Goal: Task Accomplishment & Management: Complete application form

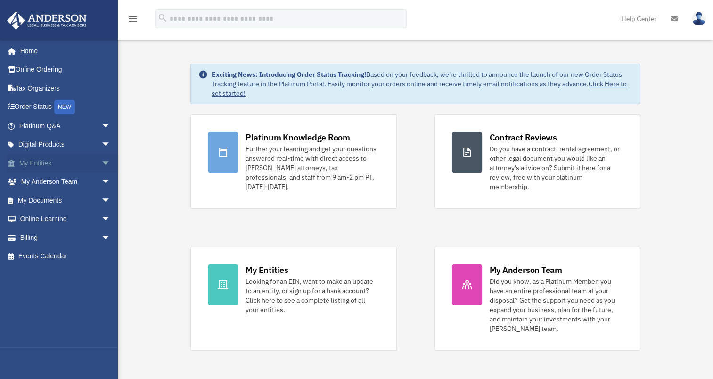
click at [101, 164] on span "arrow_drop_down" at bounding box center [110, 163] width 19 height 19
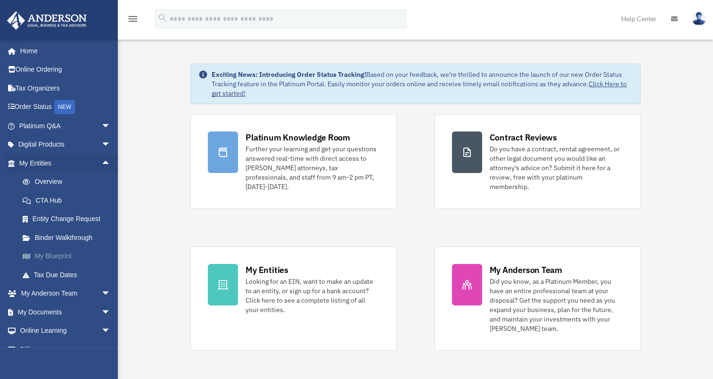
click at [53, 255] on link "My Blueprint" at bounding box center [69, 256] width 112 height 19
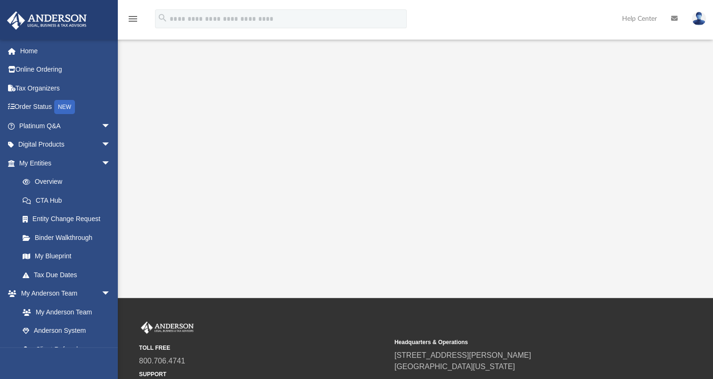
scroll to position [189, 0]
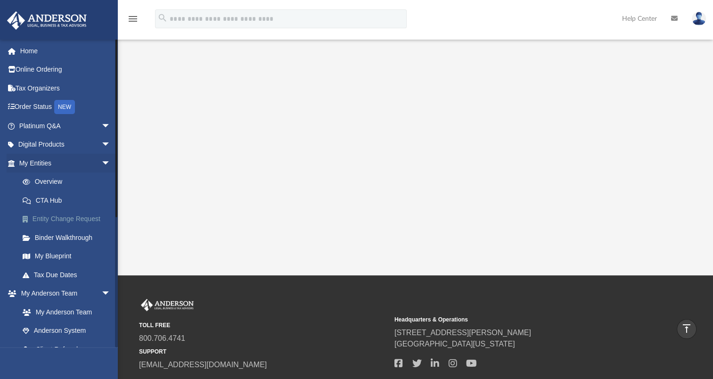
click at [64, 219] on link "Entity Change Request" at bounding box center [69, 219] width 112 height 19
